Goal: Find specific page/section: Find specific page/section

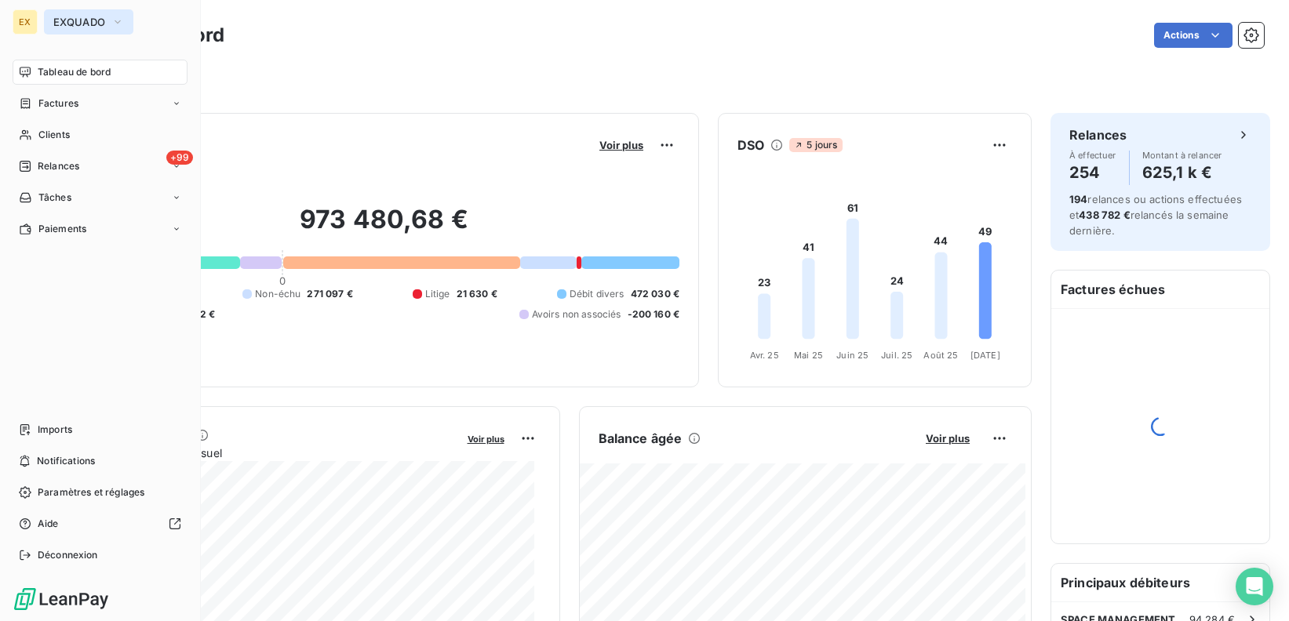
click at [111, 22] on icon "button" at bounding box center [117, 22] width 13 height 16
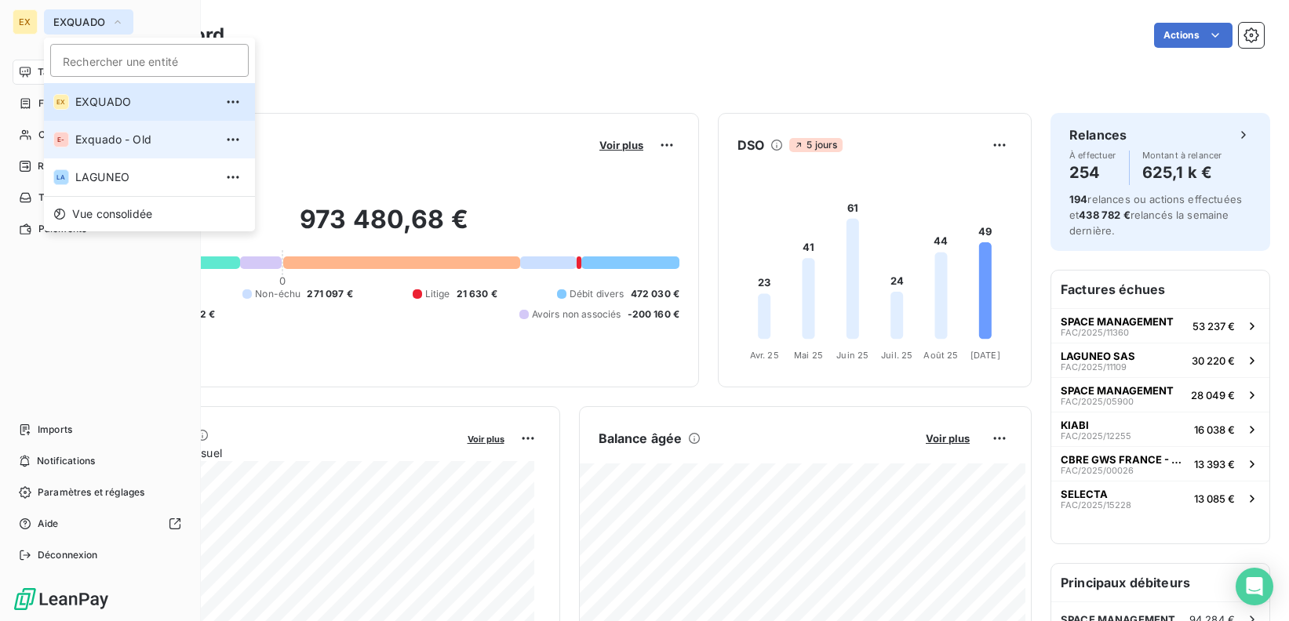
click at [144, 151] on li "E- Exquado - Old" at bounding box center [149, 140] width 211 height 38
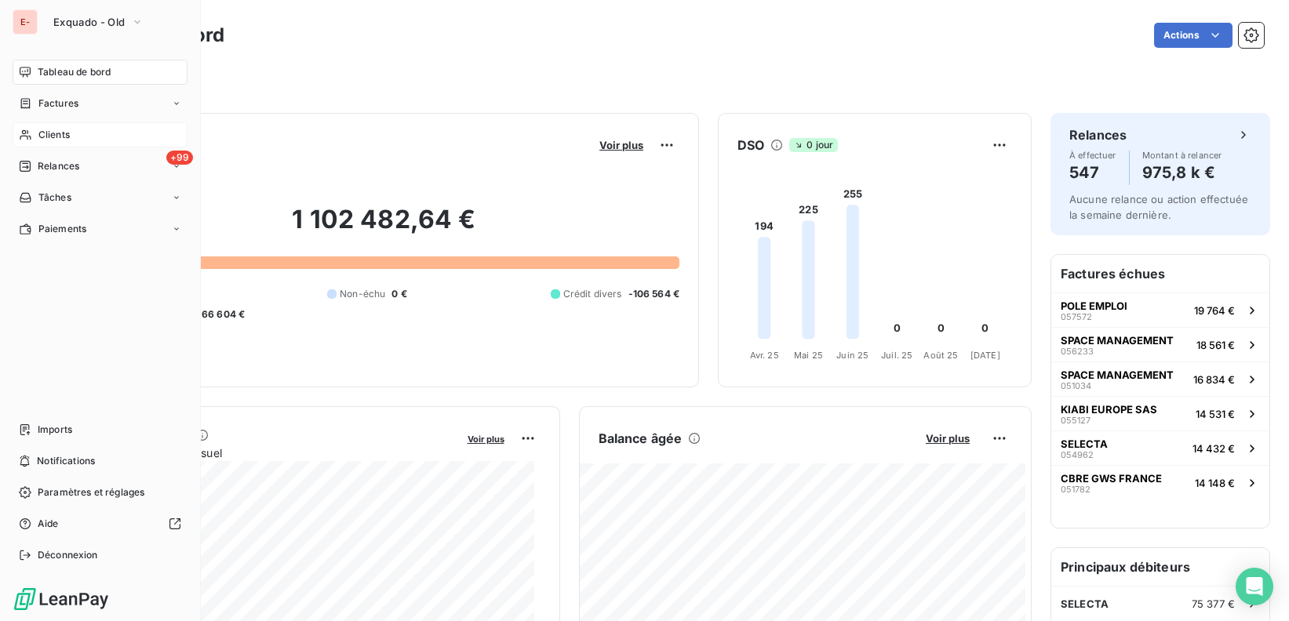
click at [48, 135] on span "Clients" at bounding box center [53, 135] width 31 height 14
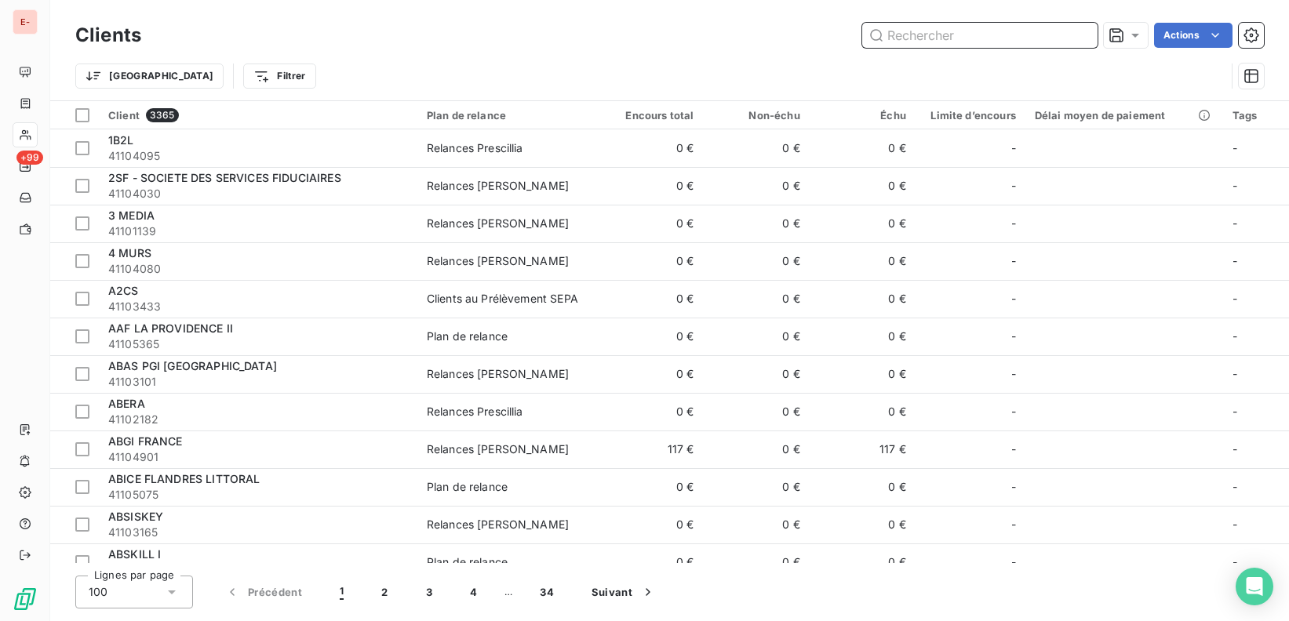
click at [1045, 39] on input "text" at bounding box center [979, 35] width 235 height 25
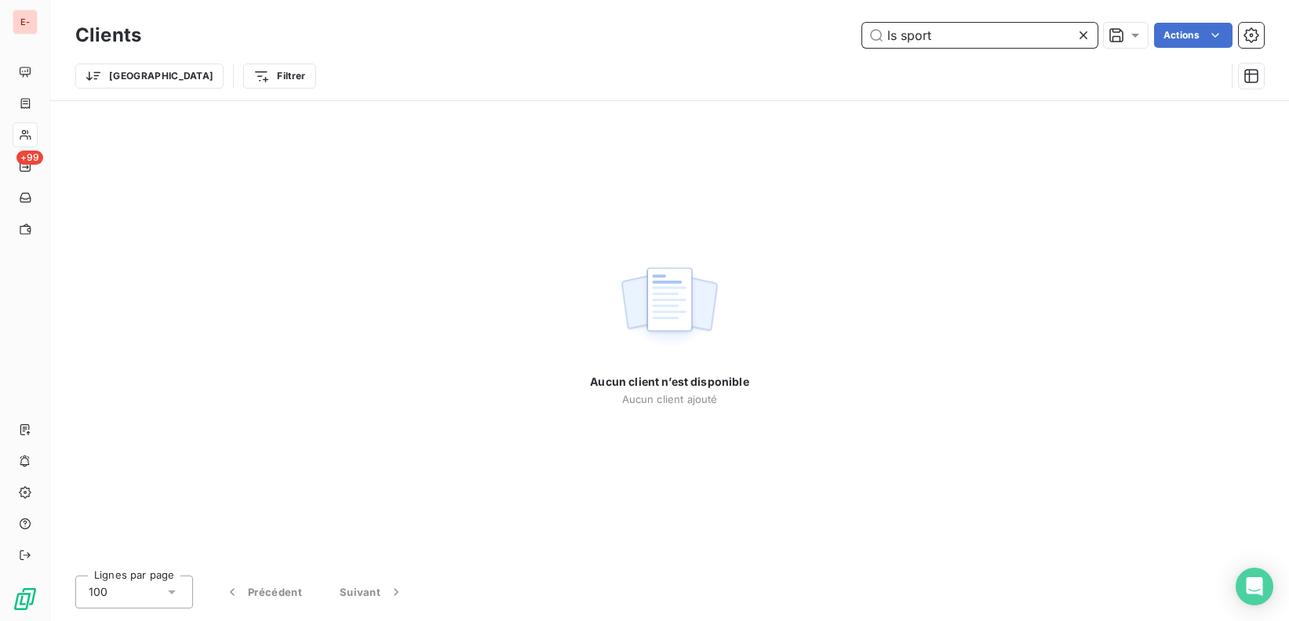
click at [925, 36] on input "ls sport" at bounding box center [979, 35] width 235 height 25
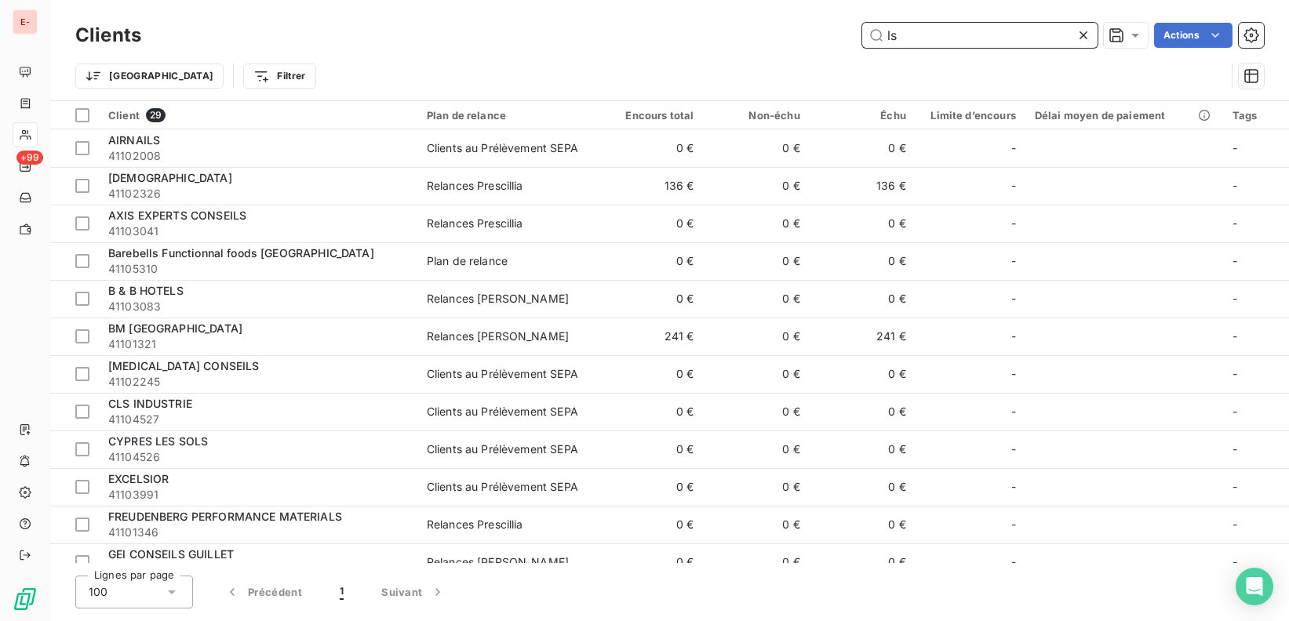
type input "l"
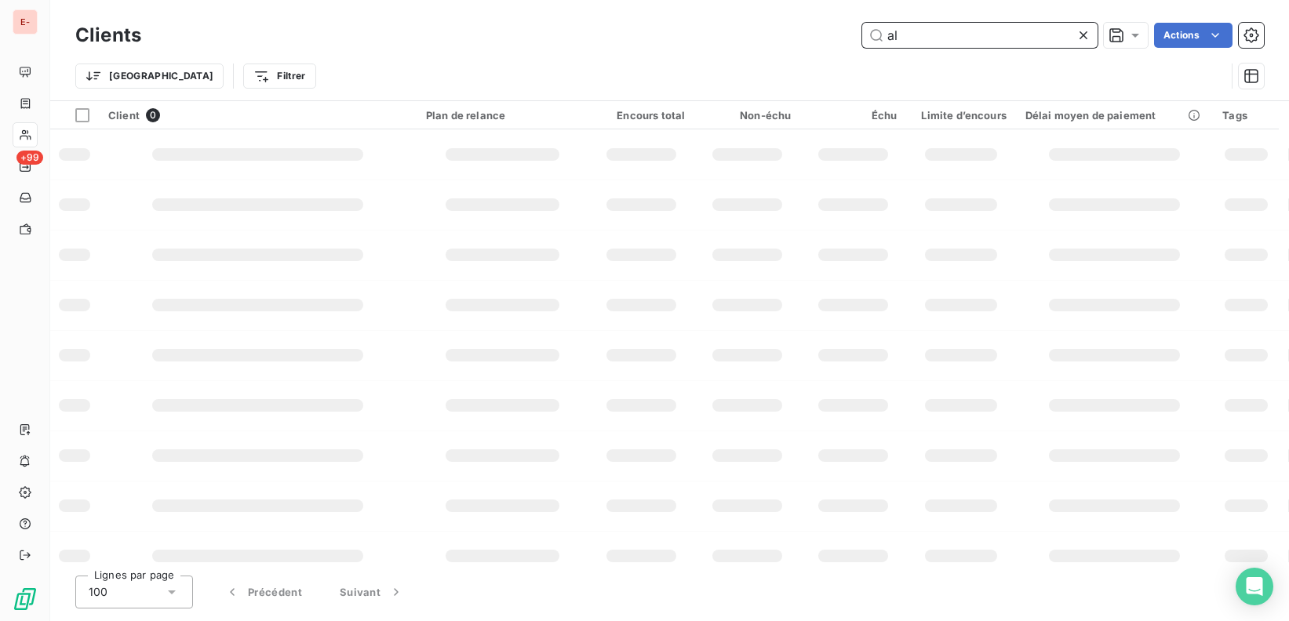
type input "a"
type input "c"
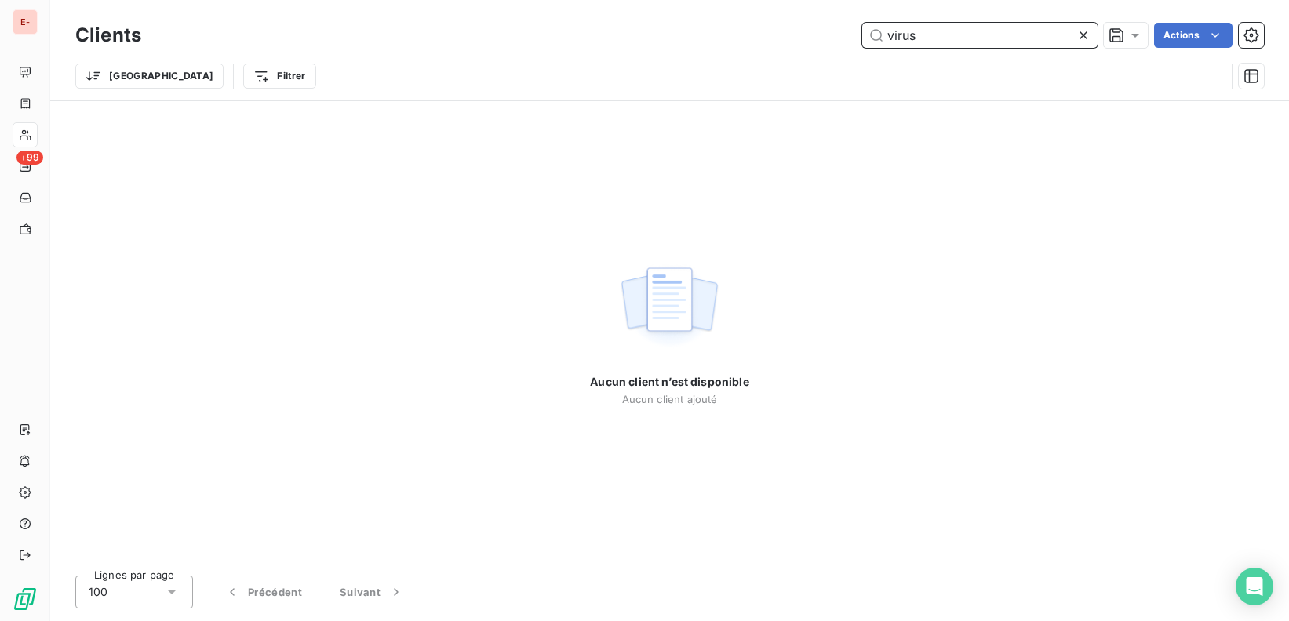
click at [964, 42] on input "virus" at bounding box center [979, 35] width 235 height 25
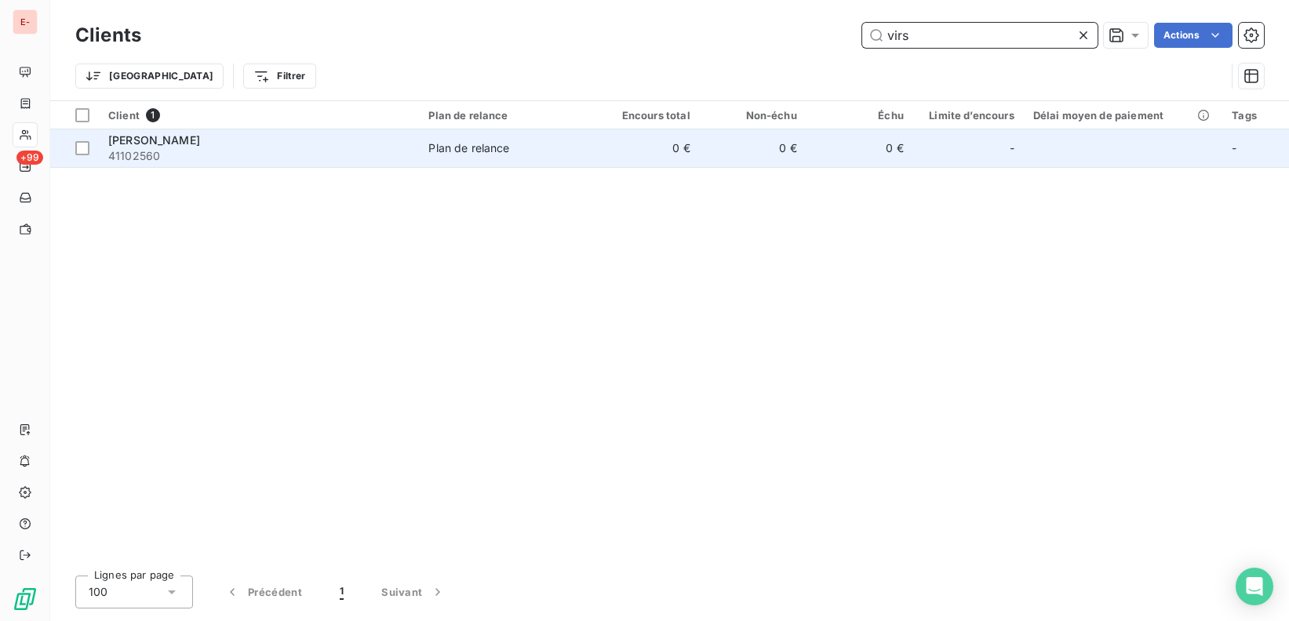
type input "virs"
click at [233, 143] on div "[PERSON_NAME]" at bounding box center [258, 141] width 301 height 16
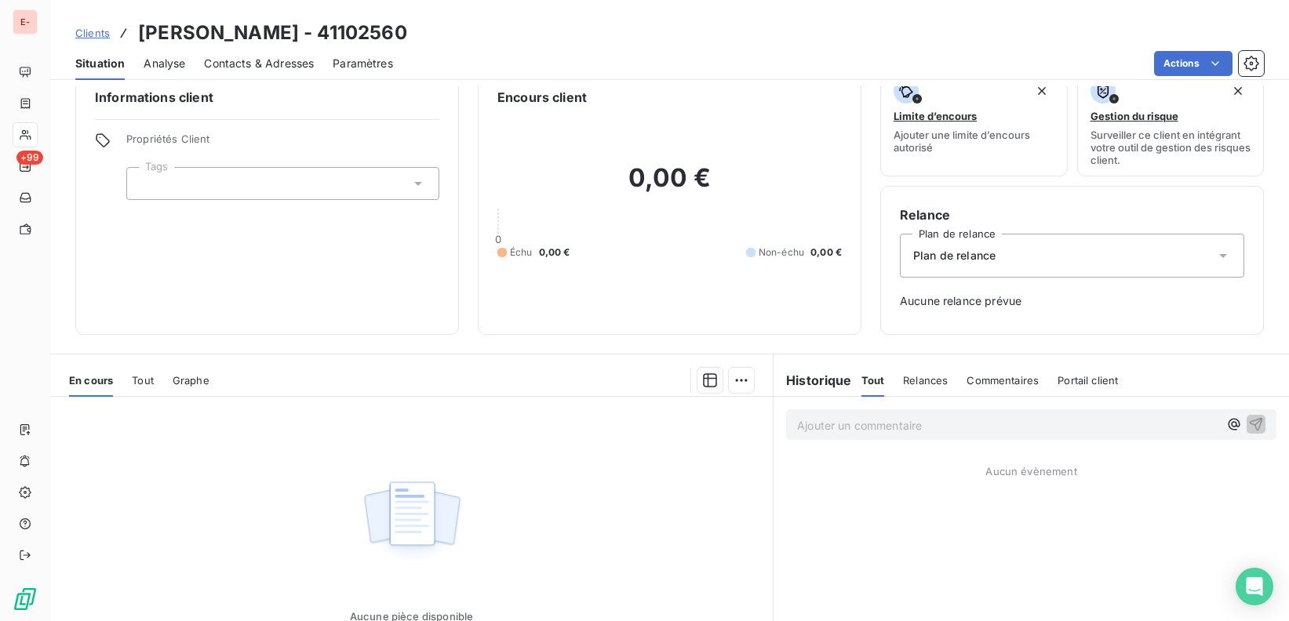
scroll to position [104, 0]
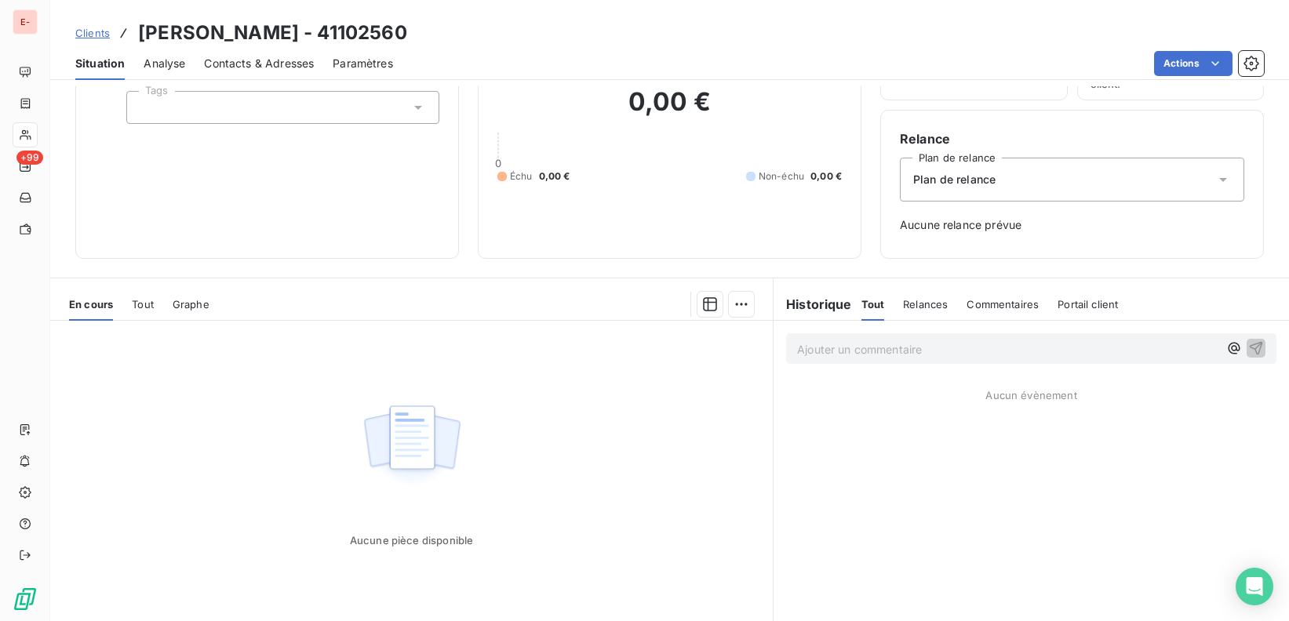
click at [938, 315] on div "Relances" at bounding box center [925, 304] width 45 height 33
click at [994, 308] on span "Commentaires" at bounding box center [1004, 304] width 72 height 13
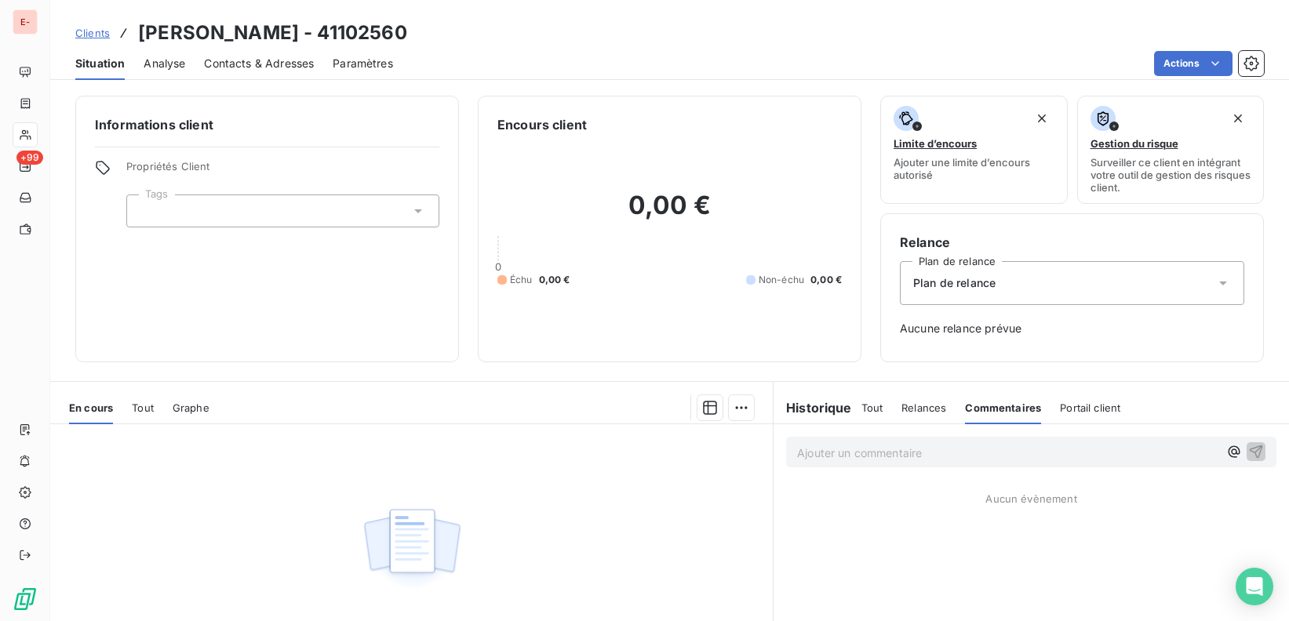
click at [92, 32] on span "Clients" at bounding box center [92, 33] width 35 height 13
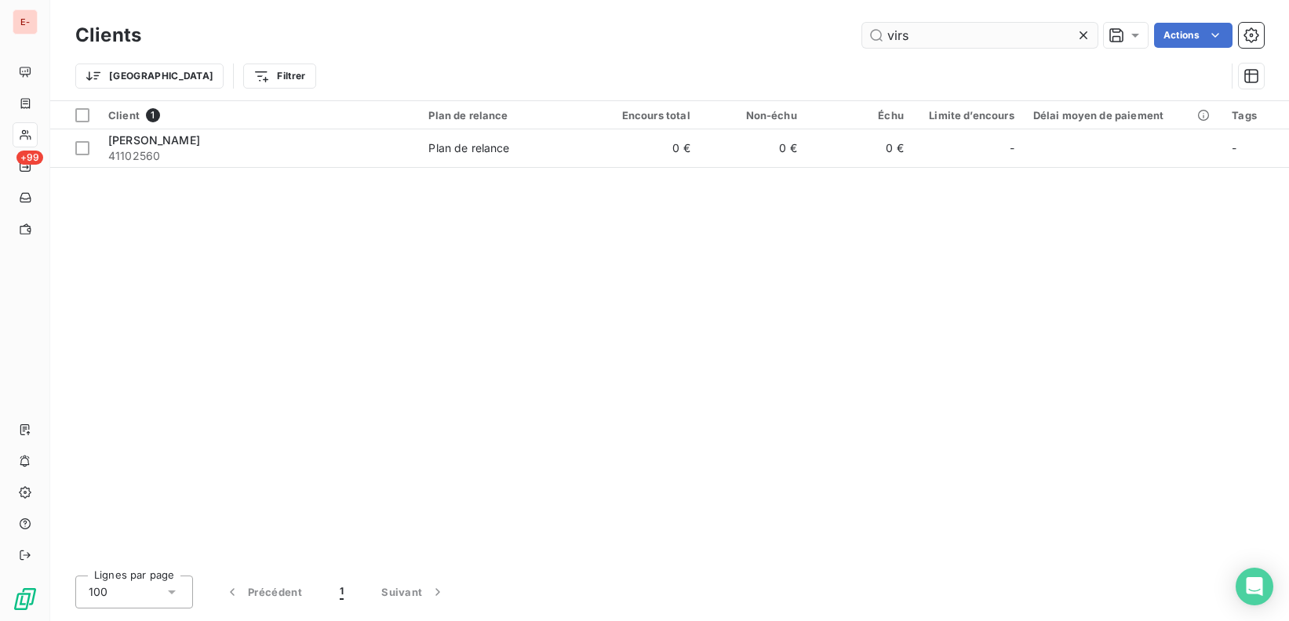
click at [910, 32] on input "virs" at bounding box center [979, 35] width 235 height 25
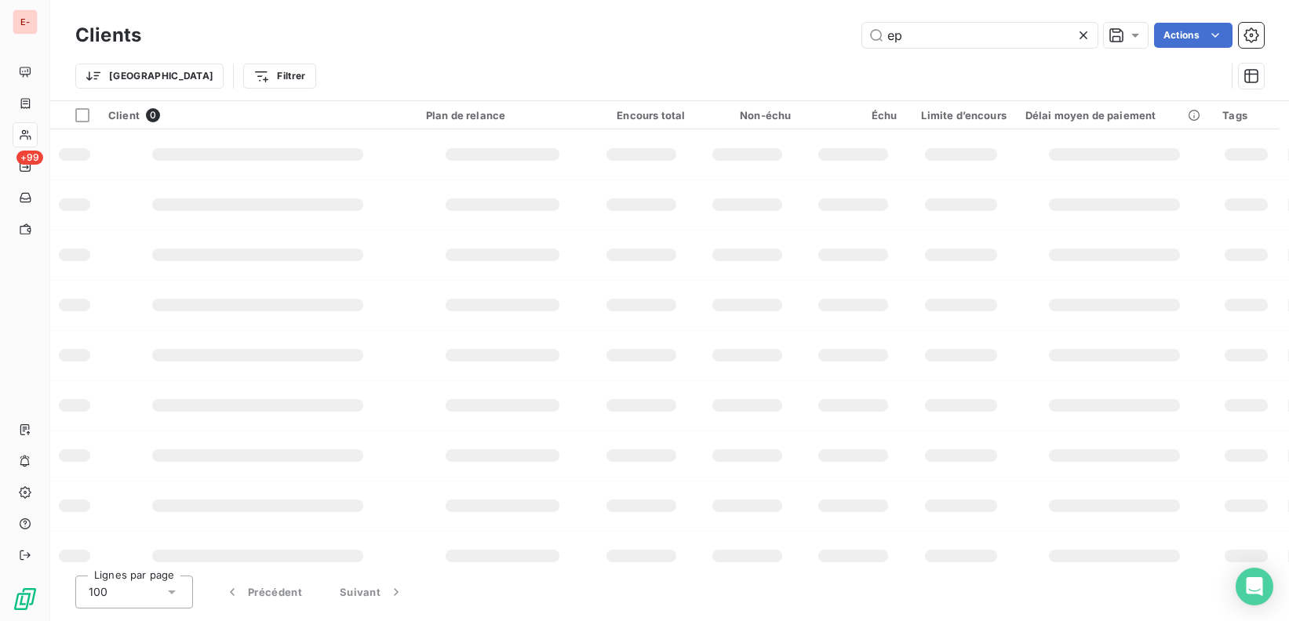
type input "e"
click at [327, 138] on td at bounding box center [258, 154] width 318 height 50
click at [319, 149] on div at bounding box center [257, 154] width 211 height 13
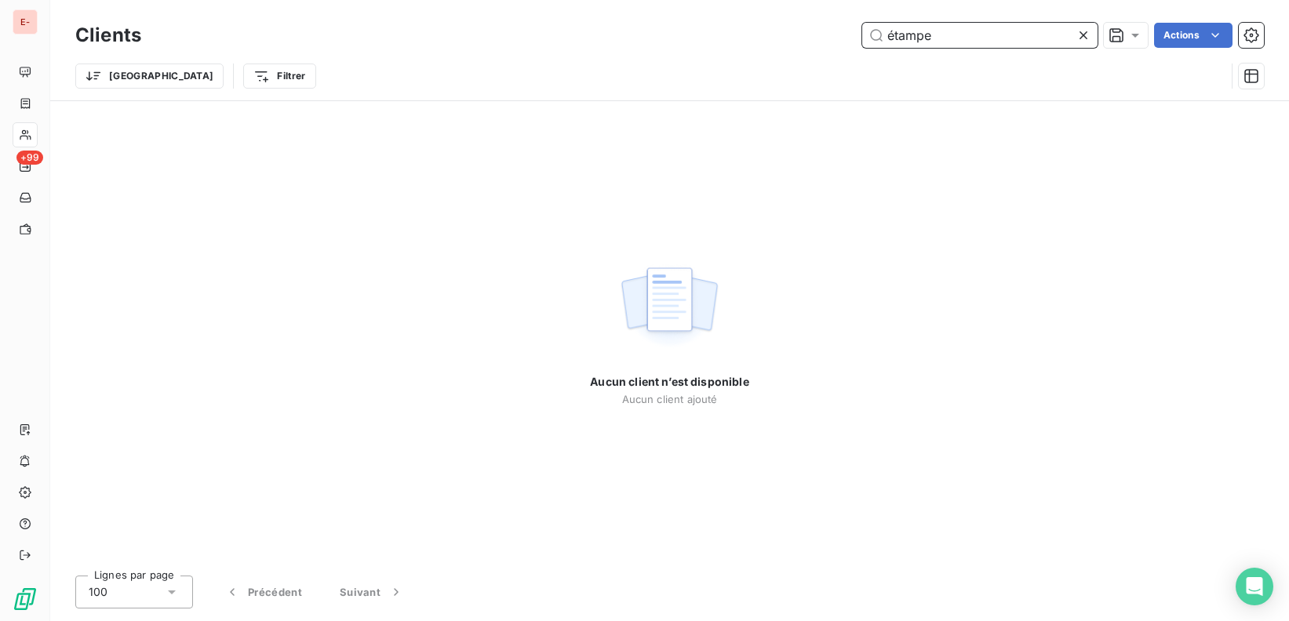
drag, startPoint x: 897, startPoint y: 38, endPoint x: 887, endPoint y: 37, distance: 9.5
click at [887, 37] on input "étampe" at bounding box center [979, 35] width 235 height 25
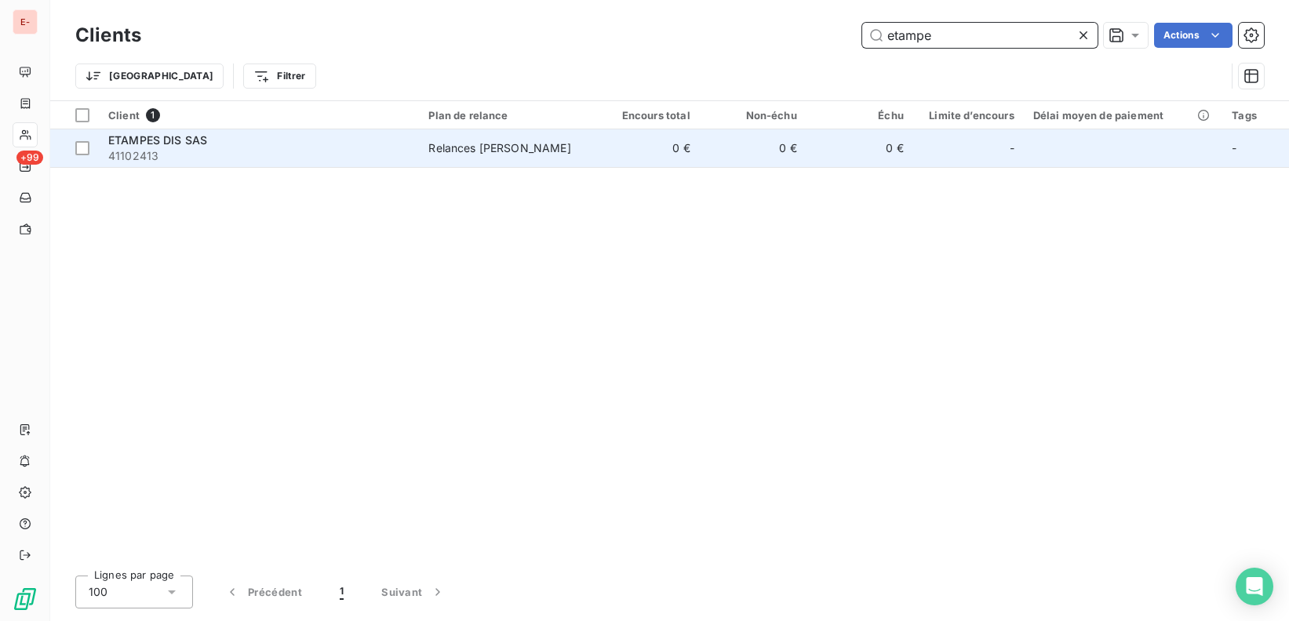
type input "etampe"
click at [311, 140] on div "ETAMPES DIS SAS" at bounding box center [258, 141] width 301 height 16
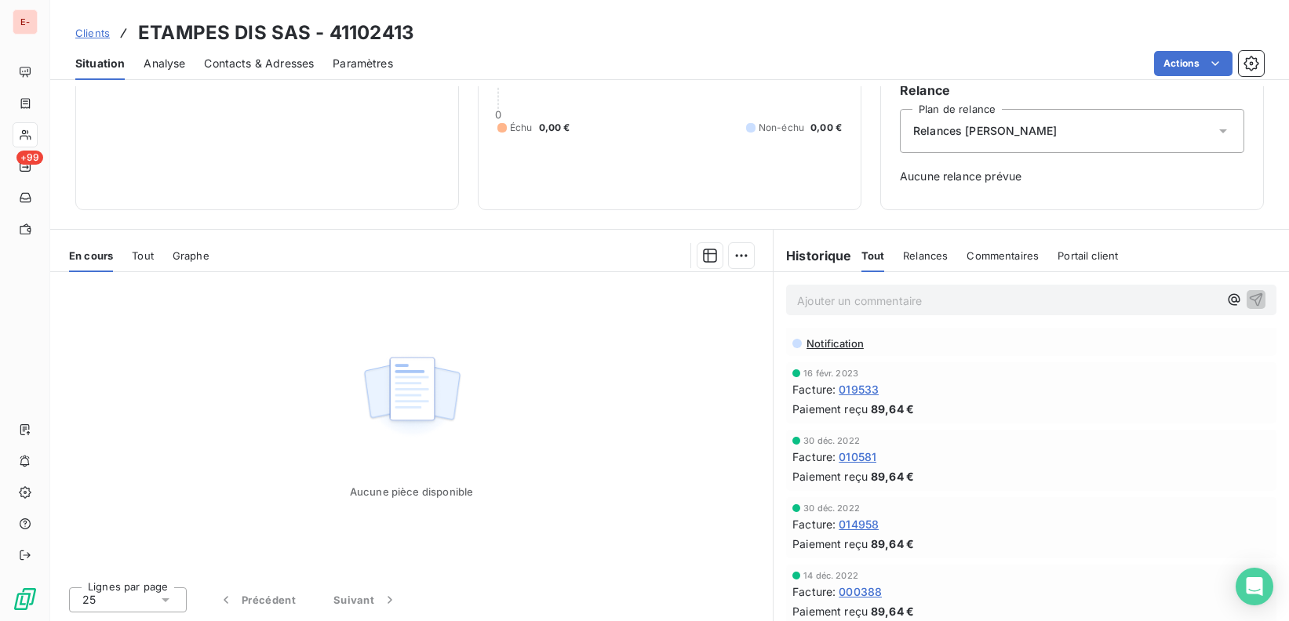
scroll to position [1436, 0]
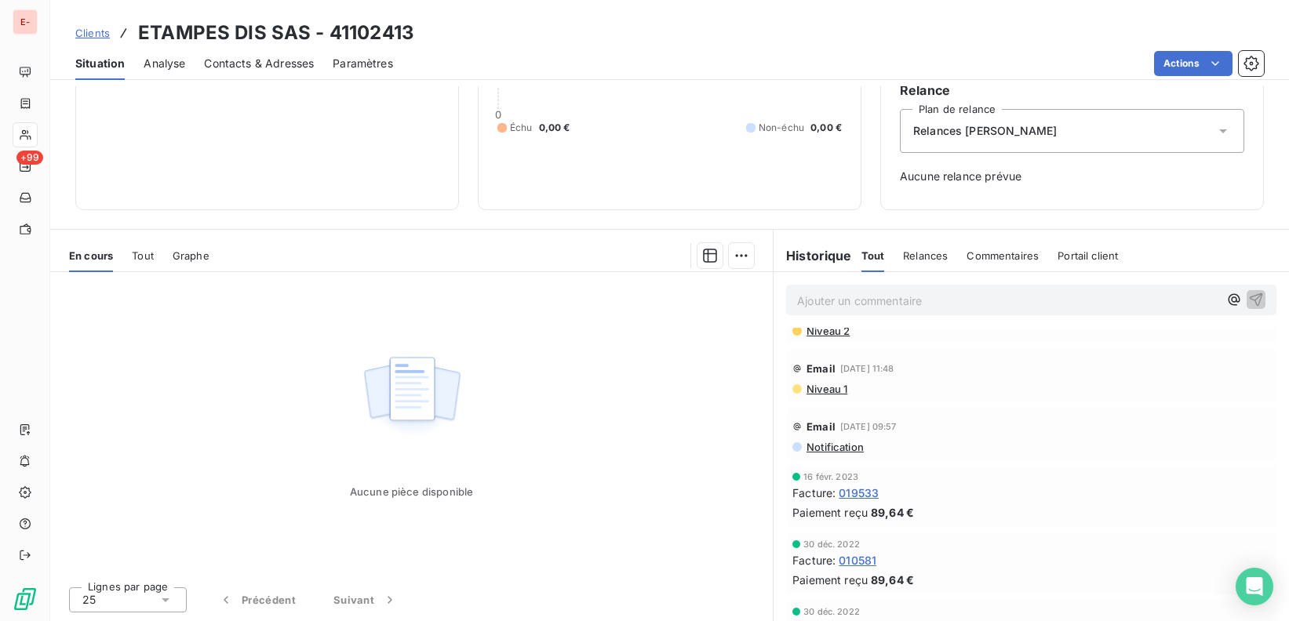
click at [831, 441] on span "Notification" at bounding box center [834, 447] width 59 height 13
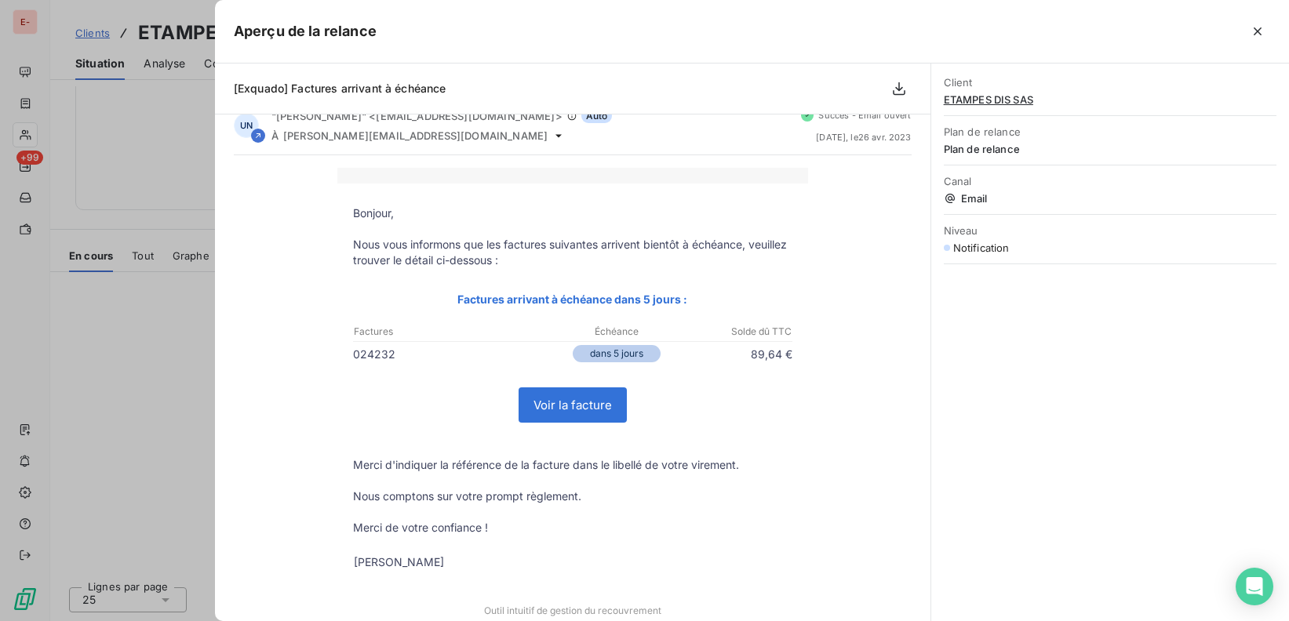
scroll to position [5, 0]
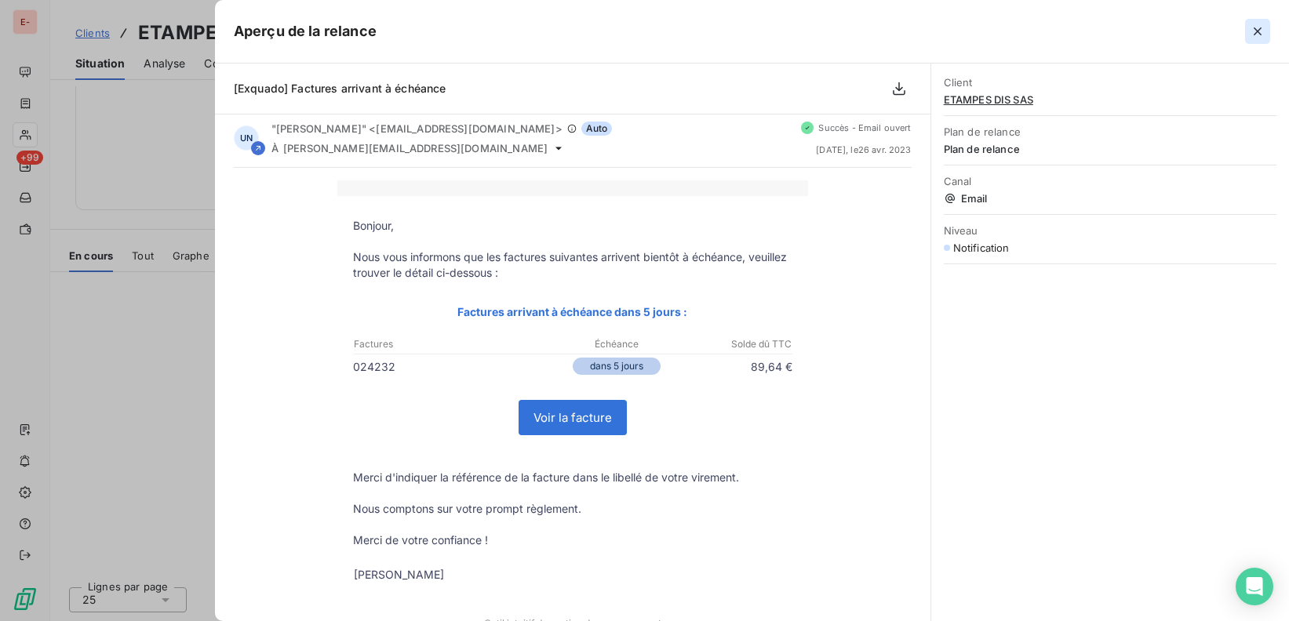
click at [1259, 30] on icon "button" at bounding box center [1258, 31] width 8 height 8
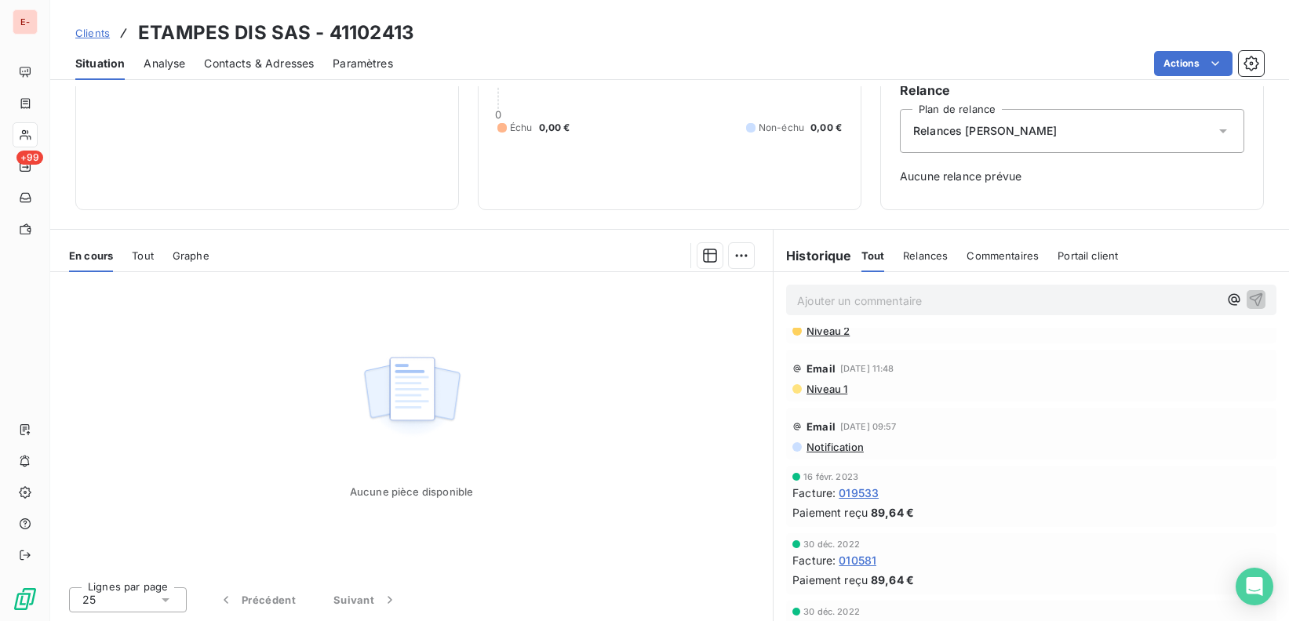
click at [841, 441] on span "Notification" at bounding box center [834, 447] width 59 height 13
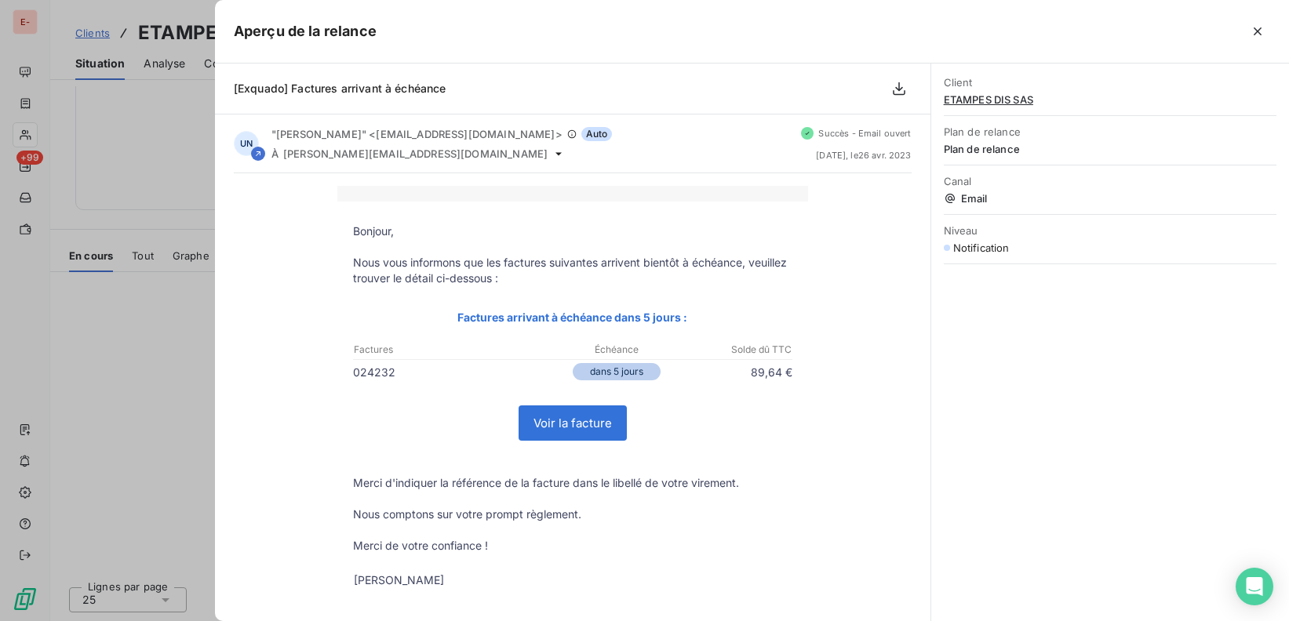
click at [1262, 33] on icon "button" at bounding box center [1258, 32] width 16 height 16
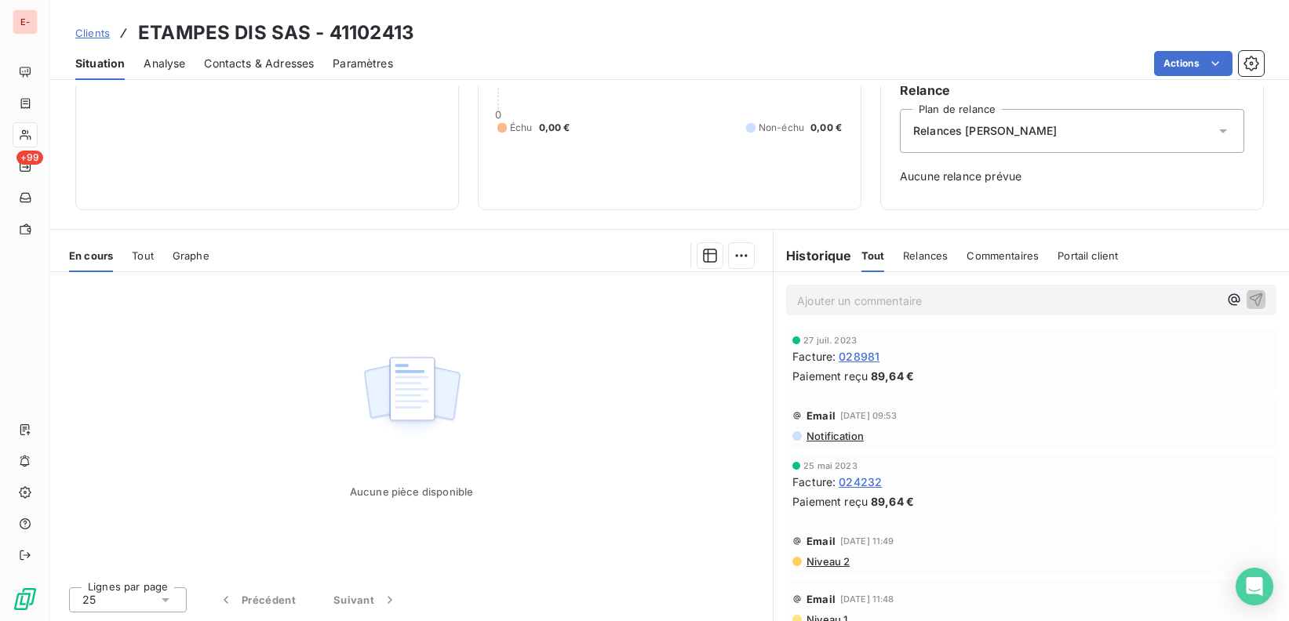
scroll to position [1188, 0]
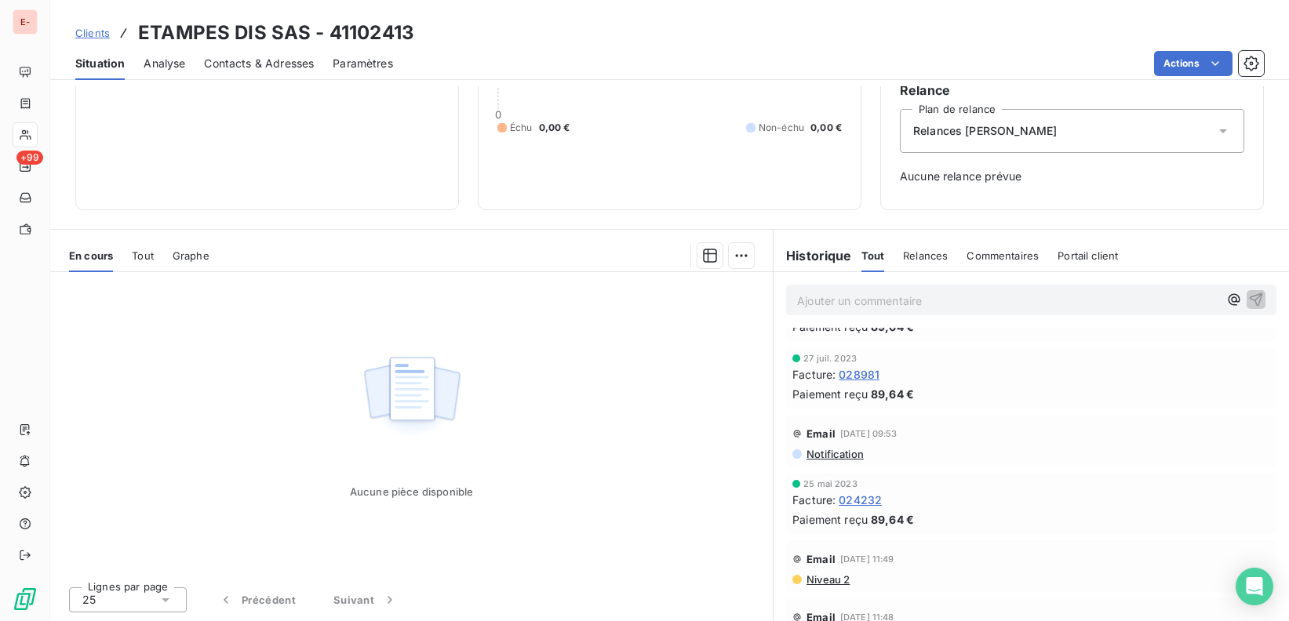
click at [845, 457] on div "Email [DATE] 09:53 Notification" at bounding box center [1031, 441] width 490 height 52
click at [846, 448] on span "Notification" at bounding box center [834, 454] width 59 height 13
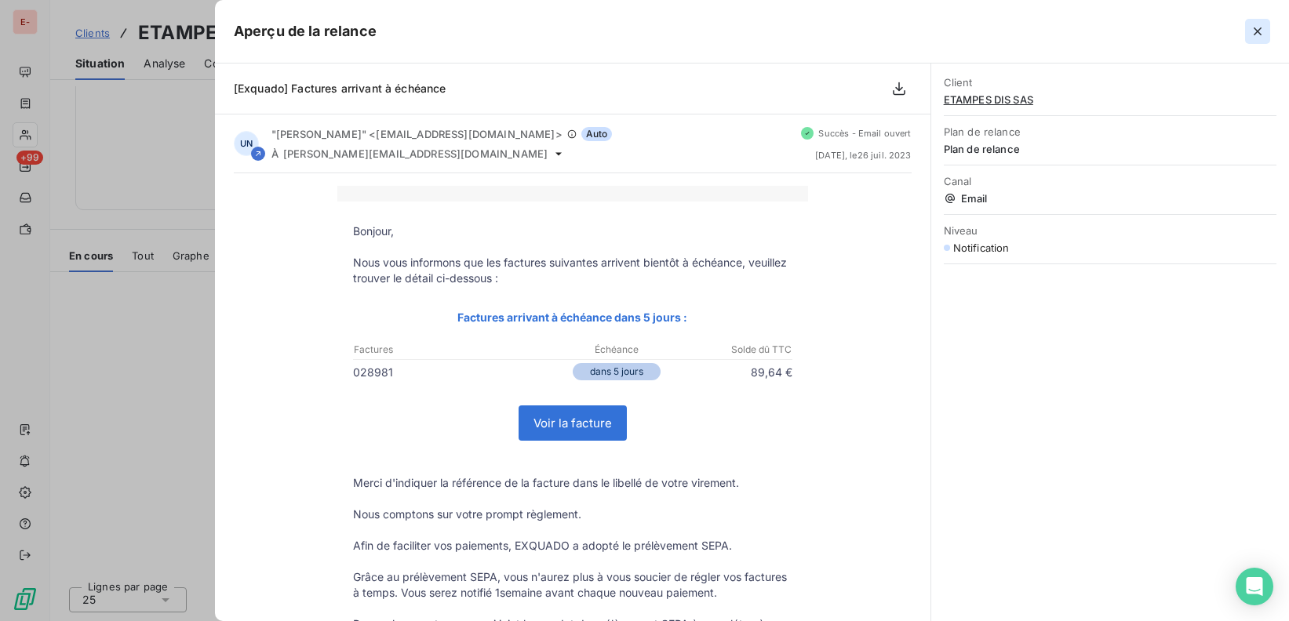
click at [1257, 28] on icon "button" at bounding box center [1258, 32] width 16 height 16
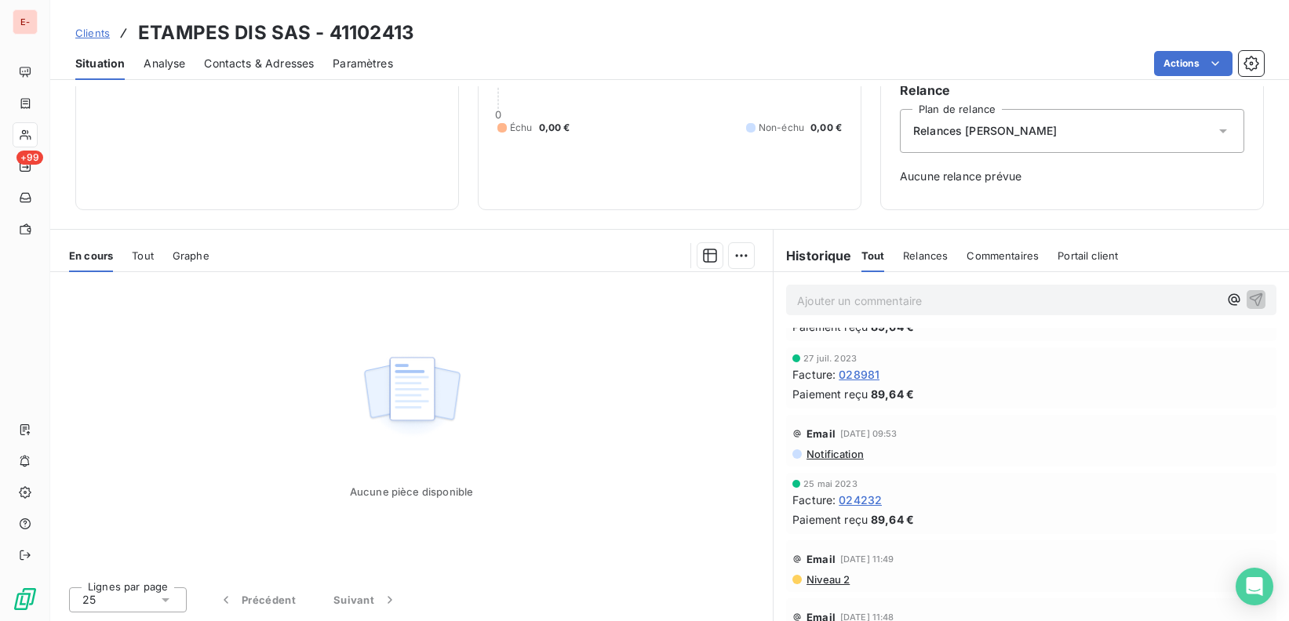
scroll to position [1090, 0]
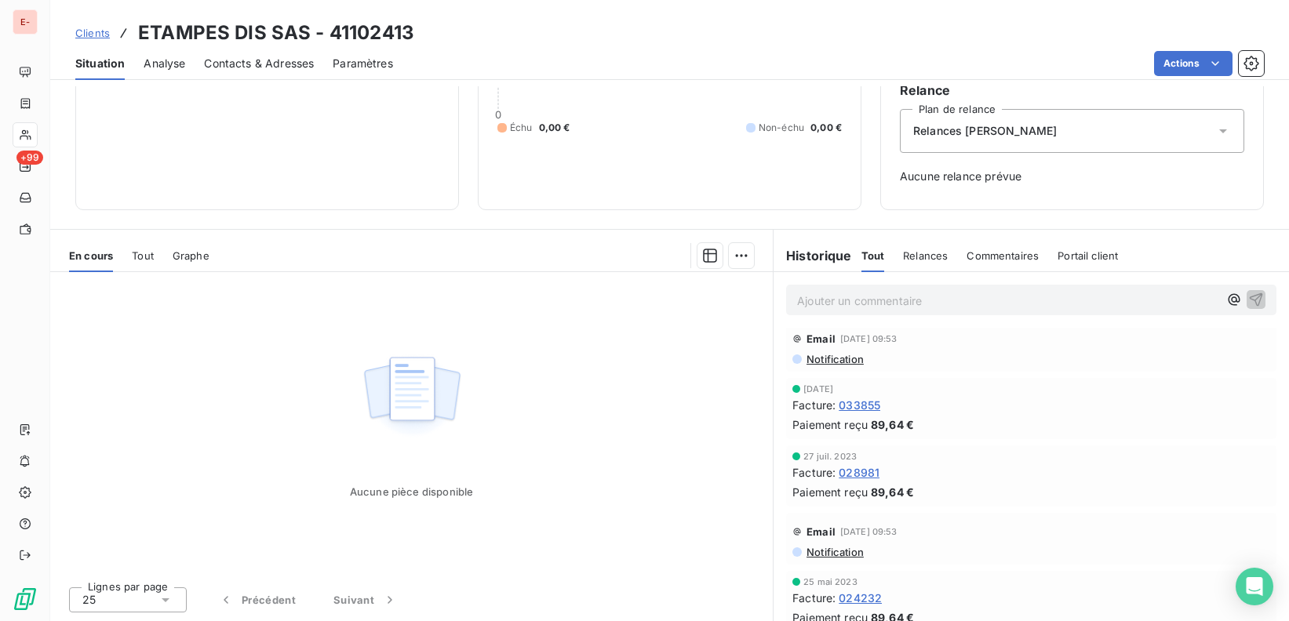
click at [842, 353] on span "Notification" at bounding box center [834, 359] width 59 height 13
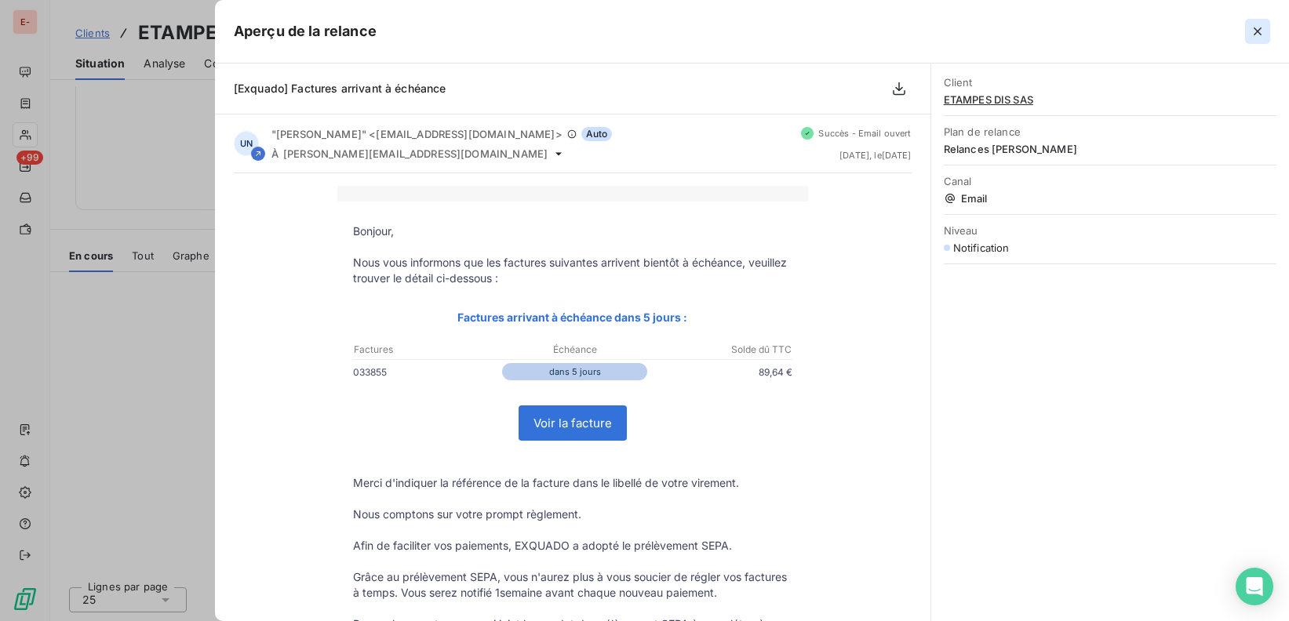
click at [1257, 28] on icon "button" at bounding box center [1258, 32] width 16 height 16
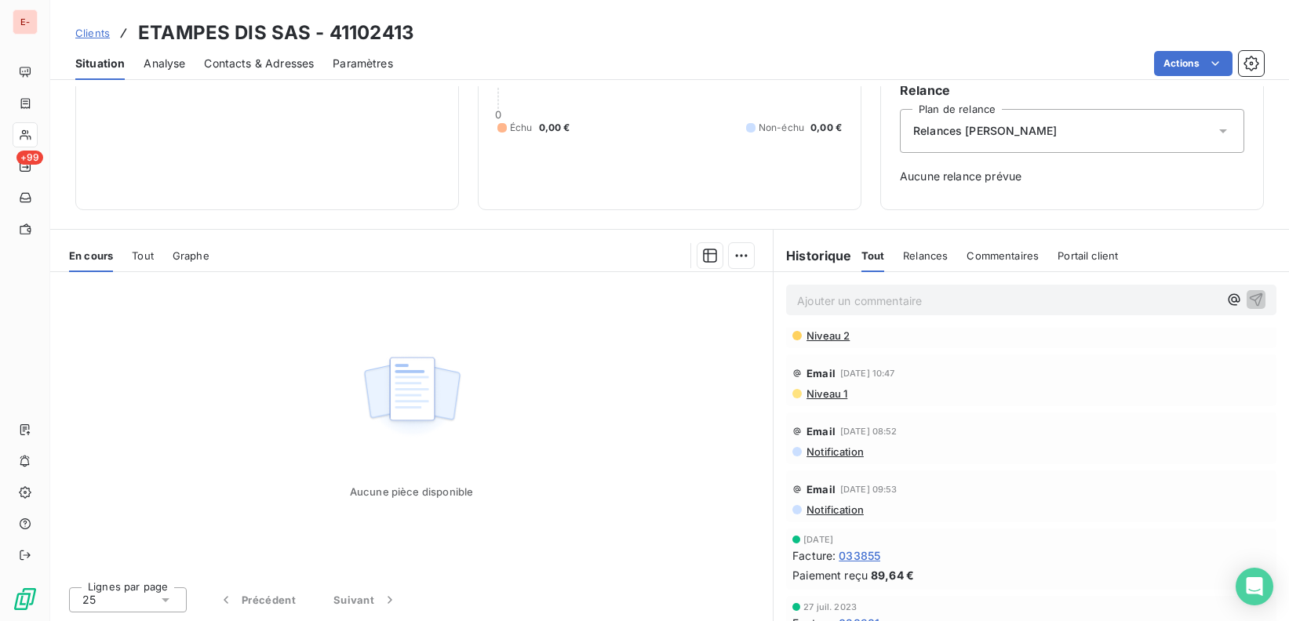
scroll to position [865, 0]
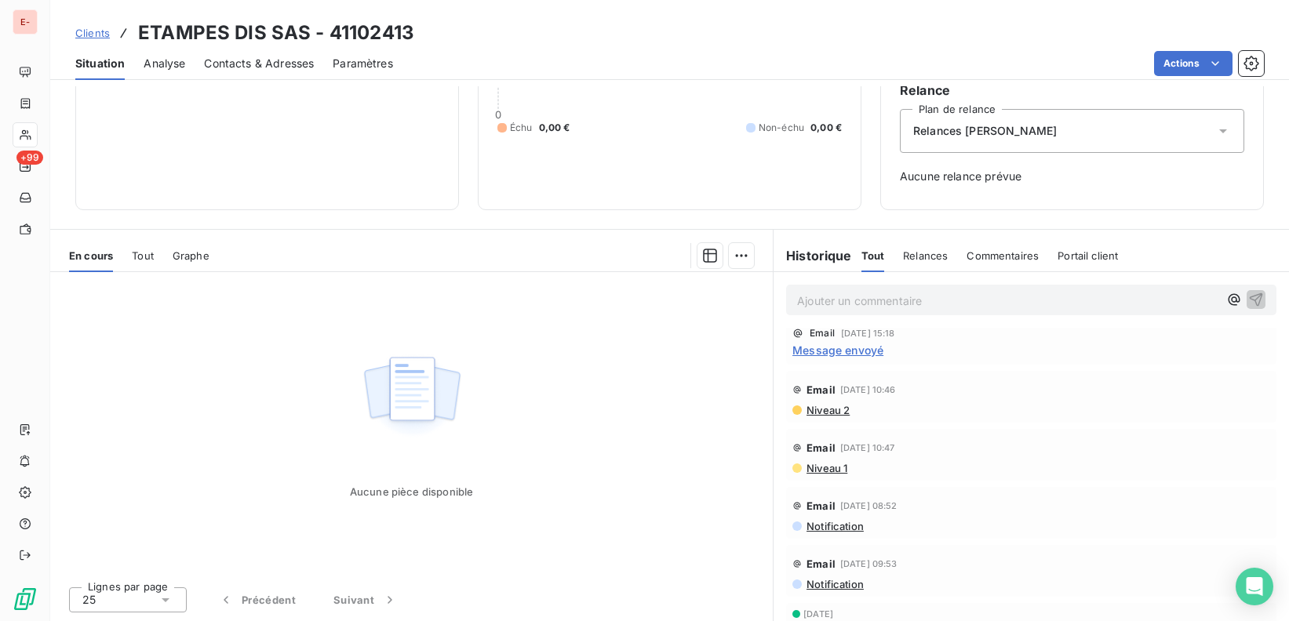
click at [821, 404] on span "Niveau 2" at bounding box center [827, 410] width 45 height 13
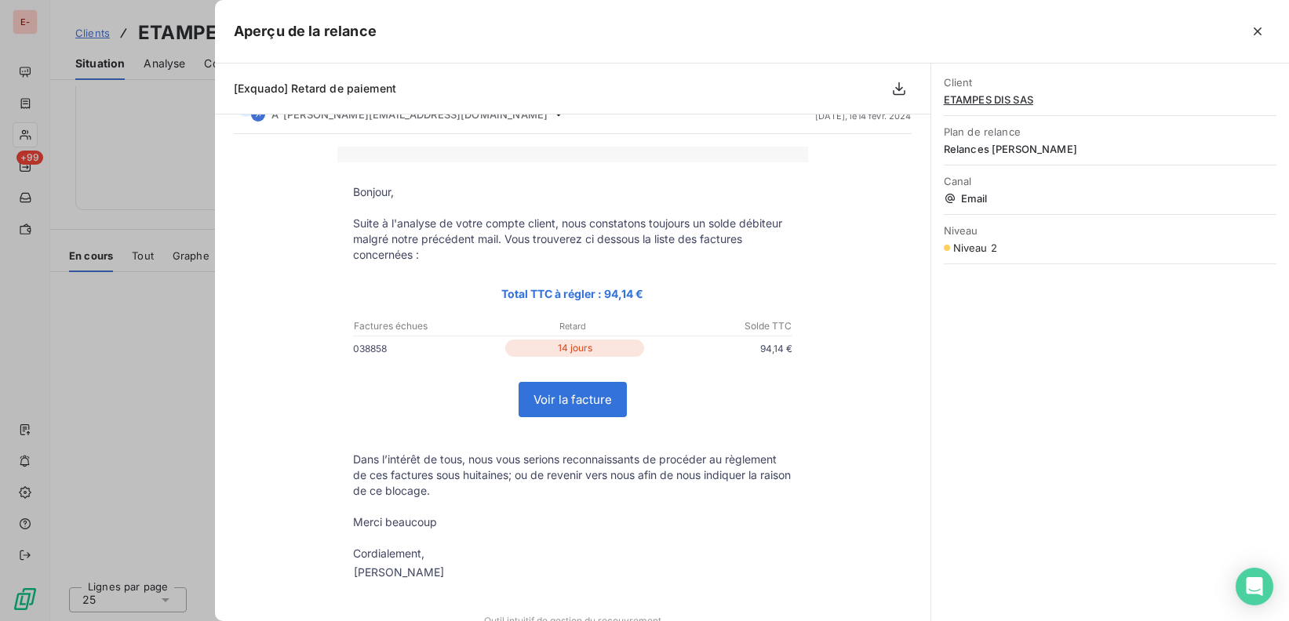
scroll to position [0, 0]
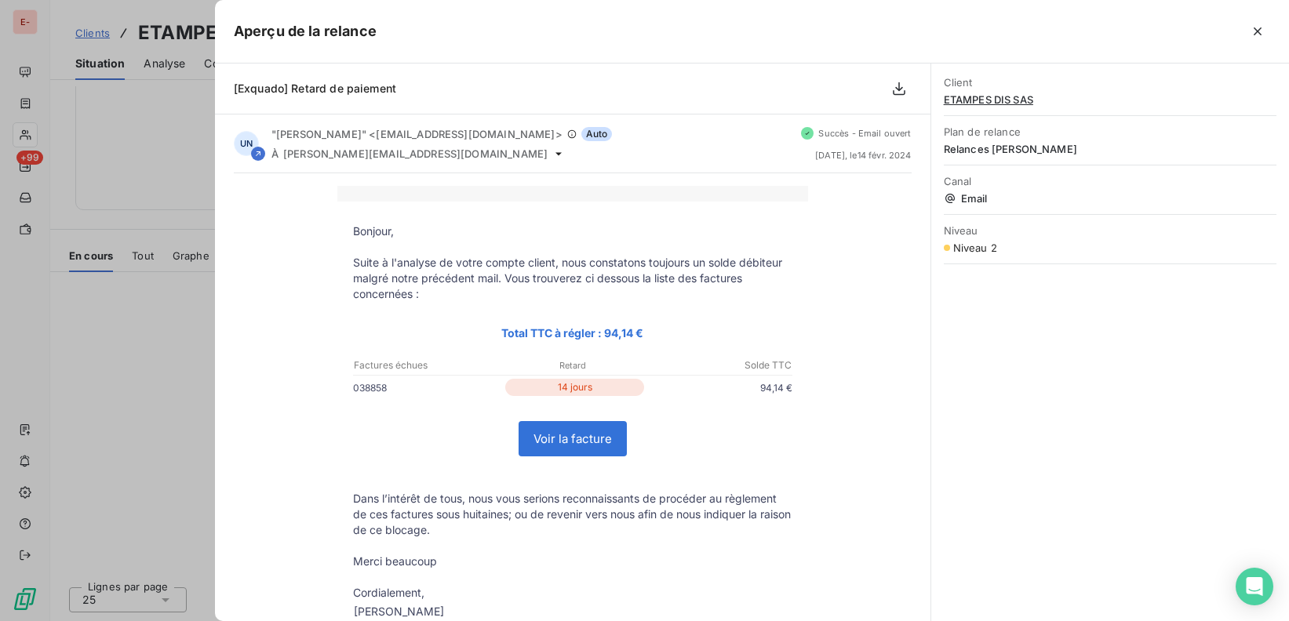
click at [1265, 31] on button "button" at bounding box center [1257, 31] width 25 height 25
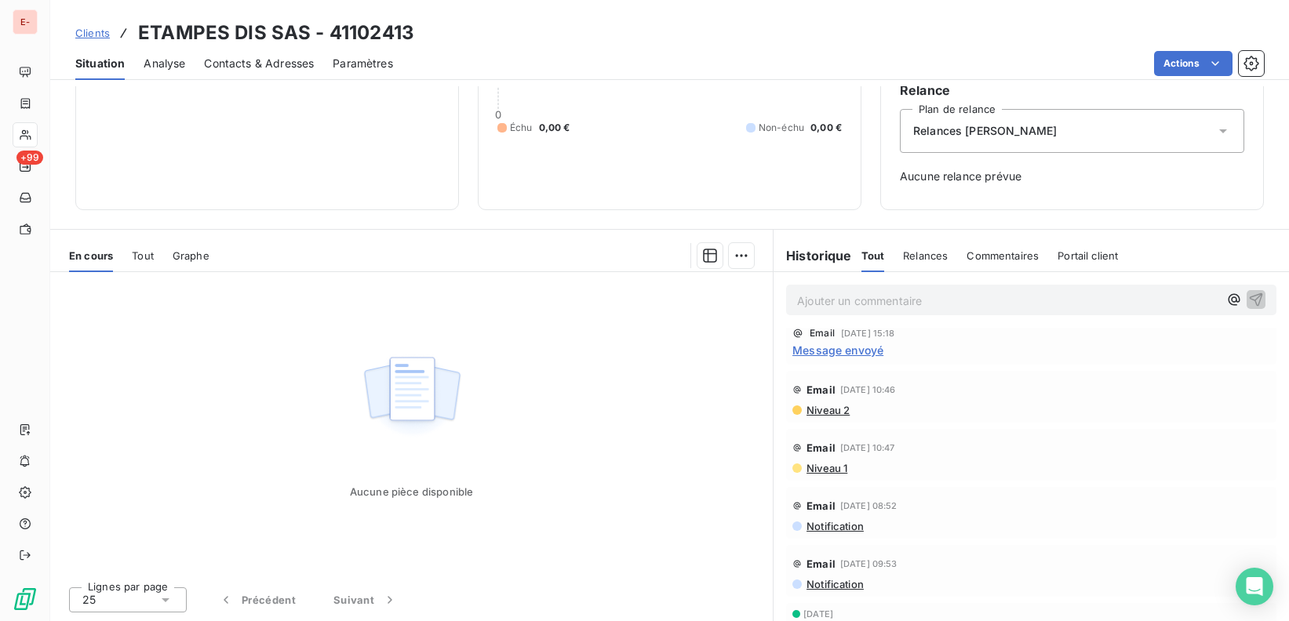
click at [829, 462] on span "Niveau 1" at bounding box center [826, 468] width 42 height 13
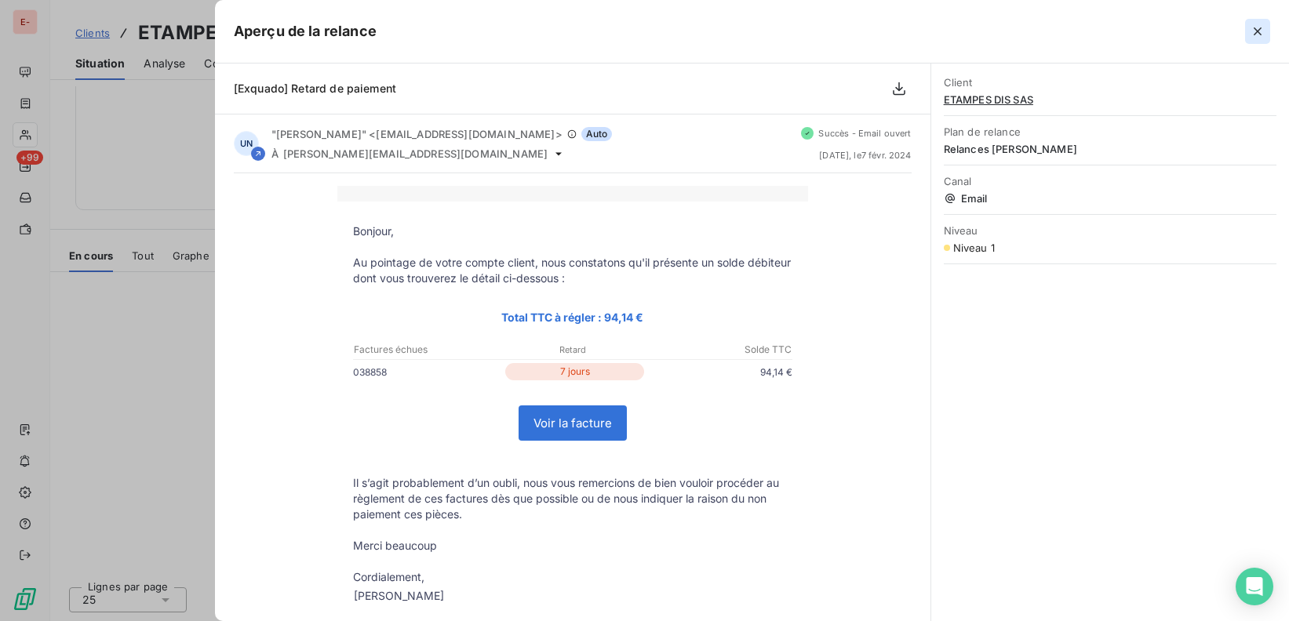
click at [1258, 27] on icon "button" at bounding box center [1258, 32] width 16 height 16
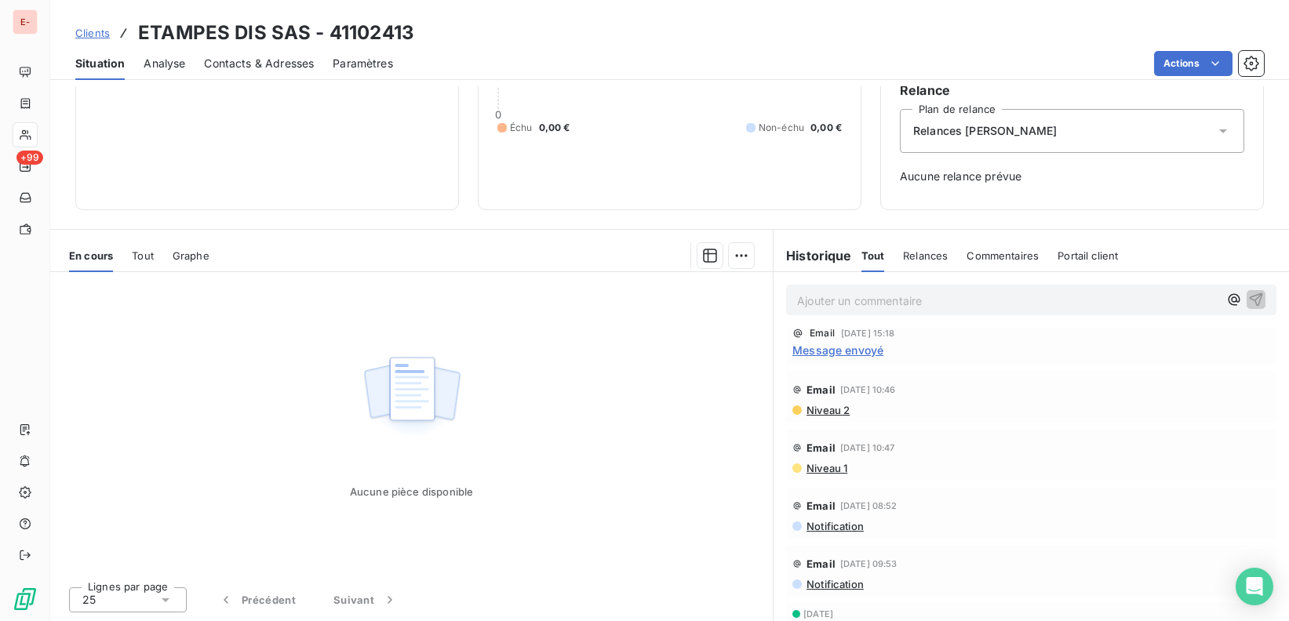
click at [835, 520] on span "Notification" at bounding box center [834, 526] width 59 height 13
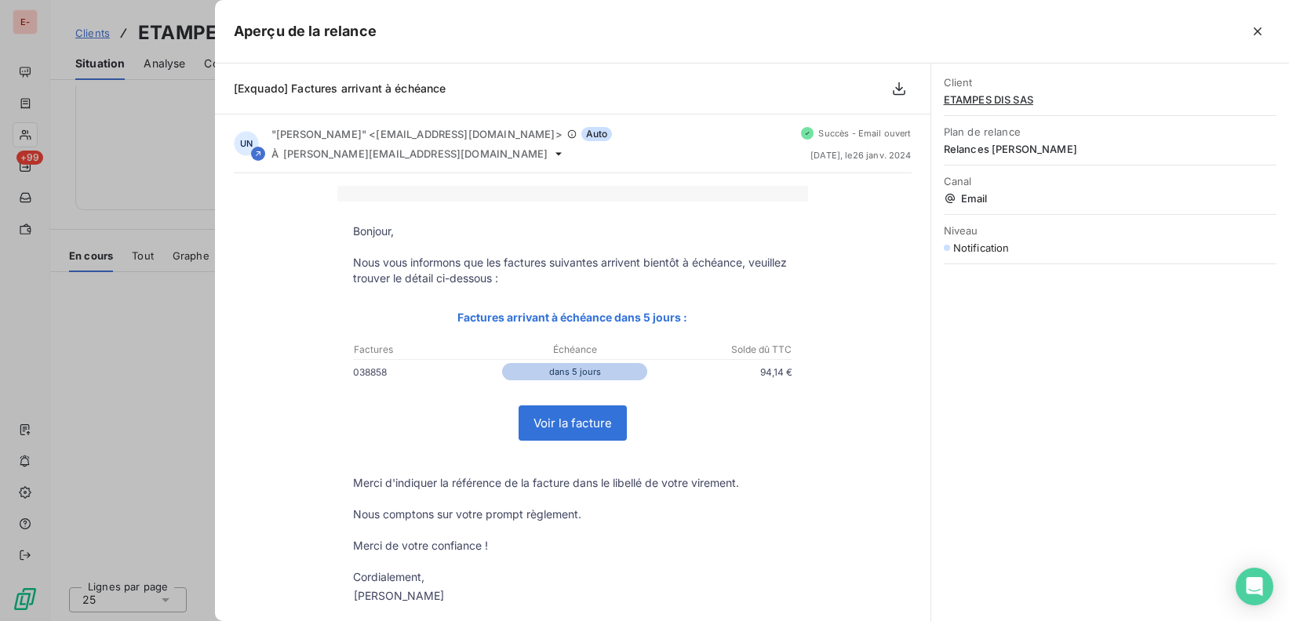
click at [1264, 29] on icon "button" at bounding box center [1258, 32] width 16 height 16
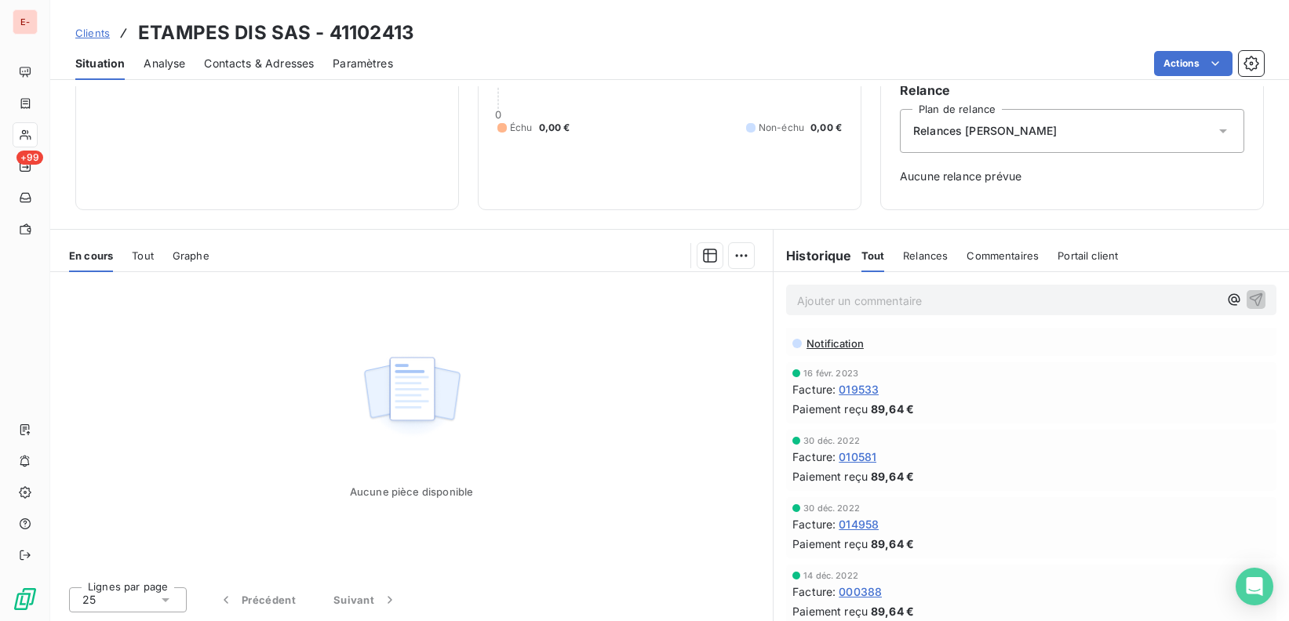
click at [873, 584] on span "000388" at bounding box center [860, 592] width 43 height 16
